Goal: Task Accomplishment & Management: Manage account settings

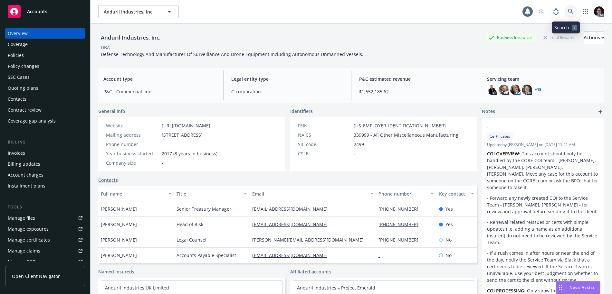
click at [568, 11] on icon at bounding box center [571, 12] width 6 height 6
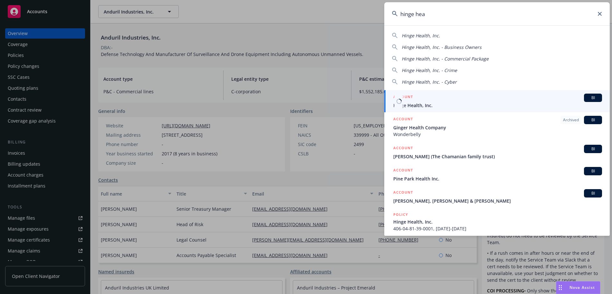
type input "hinge hea"
click at [590, 100] on span "BI" at bounding box center [592, 98] width 13 height 6
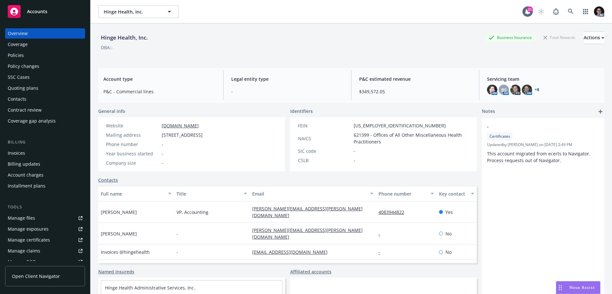
click at [535, 88] on link "+ 8" at bounding box center [537, 90] width 5 height 4
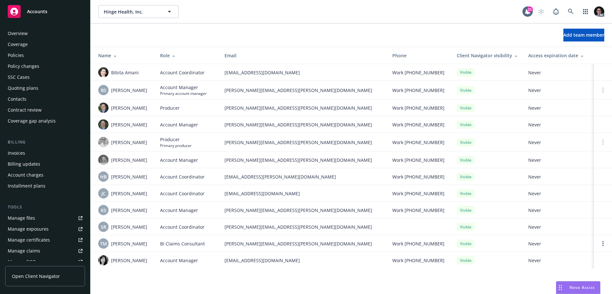
scroll to position [125, 0]
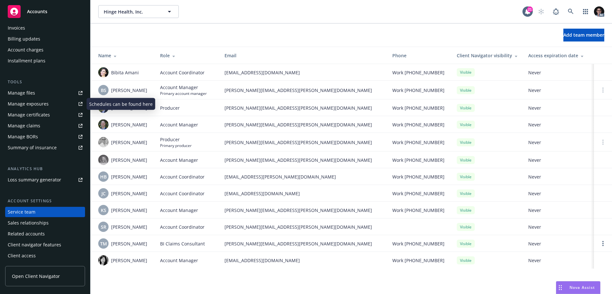
click at [34, 105] on div "Manage exposures" at bounding box center [28, 104] width 41 height 10
click at [42, 104] on div "Manage exposures" at bounding box center [28, 104] width 41 height 10
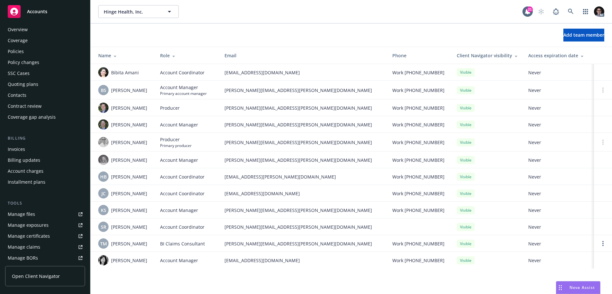
scroll to position [0, 0]
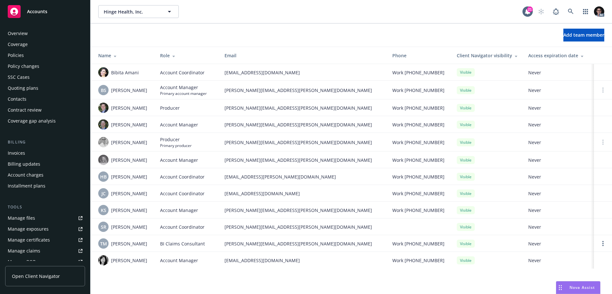
click at [33, 33] on div "Overview" at bounding box center [45, 33] width 75 height 10
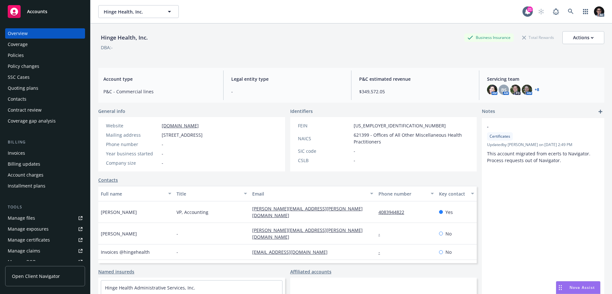
click at [364, 56] on div "Hinge Health, Inc. Business Insurance Total Rewards Actions DBA: -" at bounding box center [351, 44] width 506 height 26
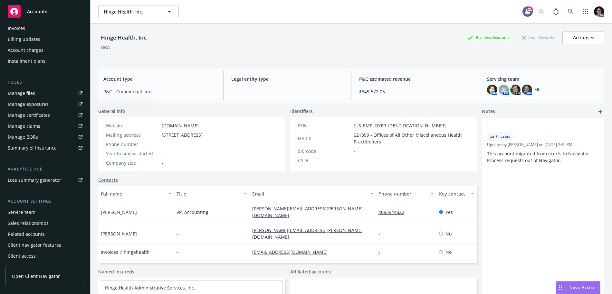
scroll to position [125, 0]
click at [28, 181] on div "Loss summary generator" at bounding box center [34, 180] width 53 height 10
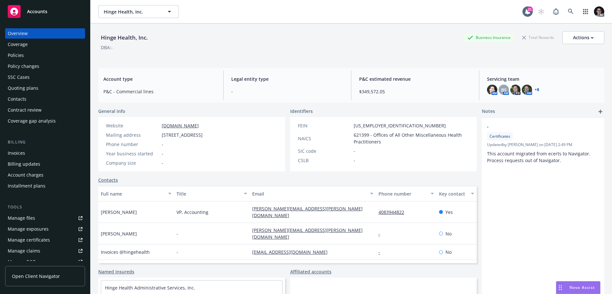
click at [23, 54] on div "Policies" at bounding box center [16, 55] width 16 height 10
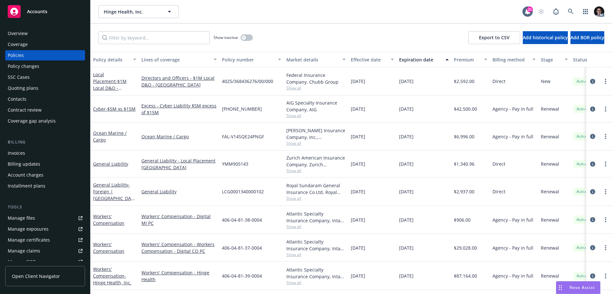
click at [479, 61] on div "Premium" at bounding box center [467, 59] width 26 height 7
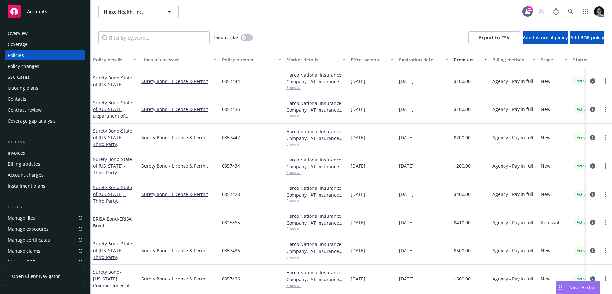
click at [479, 61] on div "Premium" at bounding box center [467, 59] width 26 height 7
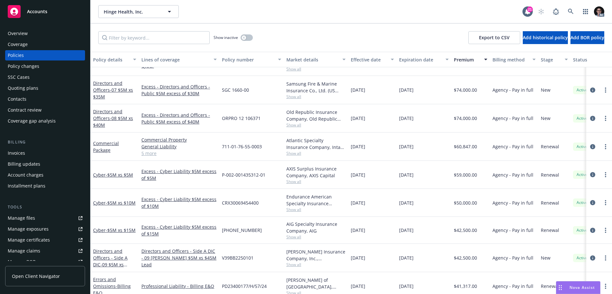
scroll to position [404, 0]
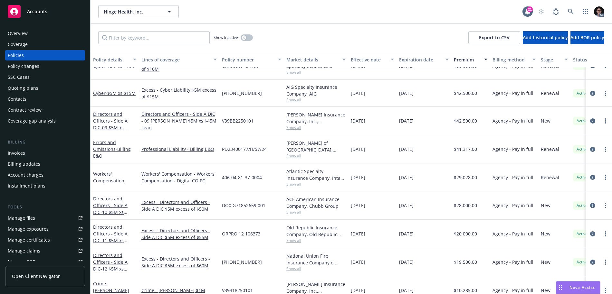
click at [298, 184] on span "Show all" at bounding box center [315, 184] width 59 height 5
click at [310, 178] on div "Atlantic Specialty Insurance Company, Intact Insurance" at bounding box center [315, 175] width 59 height 14
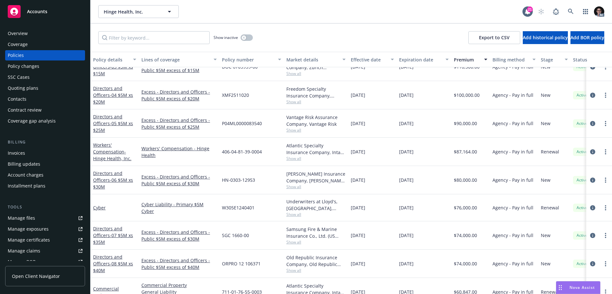
scroll to position [146, 0]
click at [295, 157] on span "Show all" at bounding box center [315, 158] width 59 height 5
click at [315, 154] on div "Atlantic Specialty Insurance Company, Intact Insurance" at bounding box center [315, 149] width 59 height 14
click at [295, 160] on span "Show all" at bounding box center [315, 158] width 59 height 5
click at [319, 156] on div "Atlantic Specialty Insurance Company, Intact Insurance" at bounding box center [315, 149] width 59 height 14
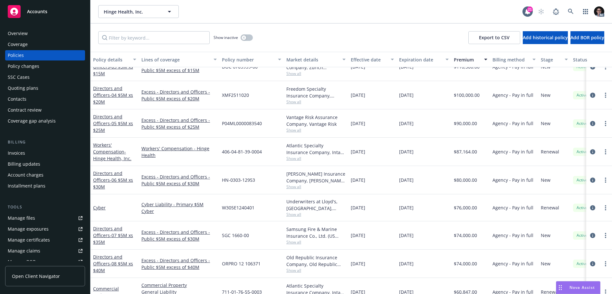
scroll to position [0, 0]
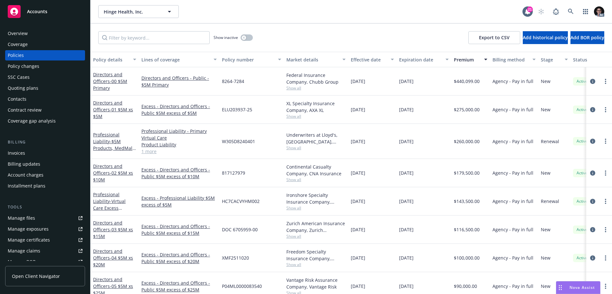
click at [581, 290] on span "Nova Assist" at bounding box center [581, 287] width 25 height 5
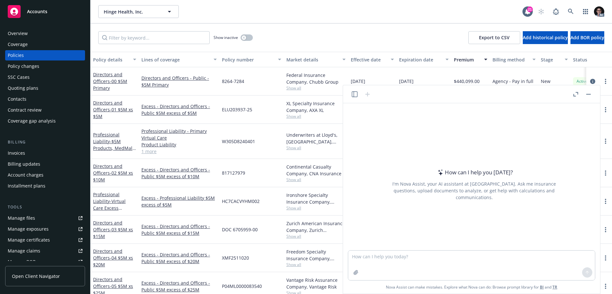
click at [590, 92] on button "button" at bounding box center [588, 94] width 8 height 8
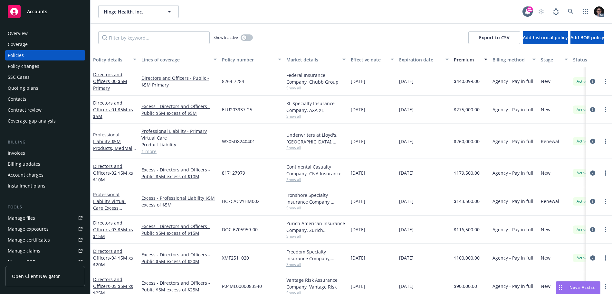
click at [29, 35] on div "Overview" at bounding box center [45, 33] width 75 height 10
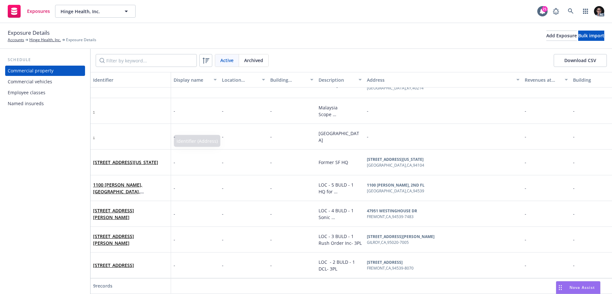
scroll to position [46, 0]
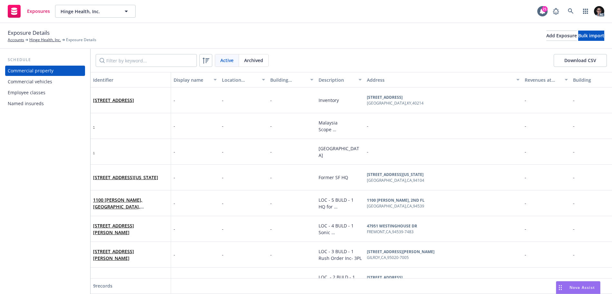
click at [43, 93] on div "Employee classes" at bounding box center [27, 93] width 38 height 10
